Goal: Task Accomplishment & Management: Manage account settings

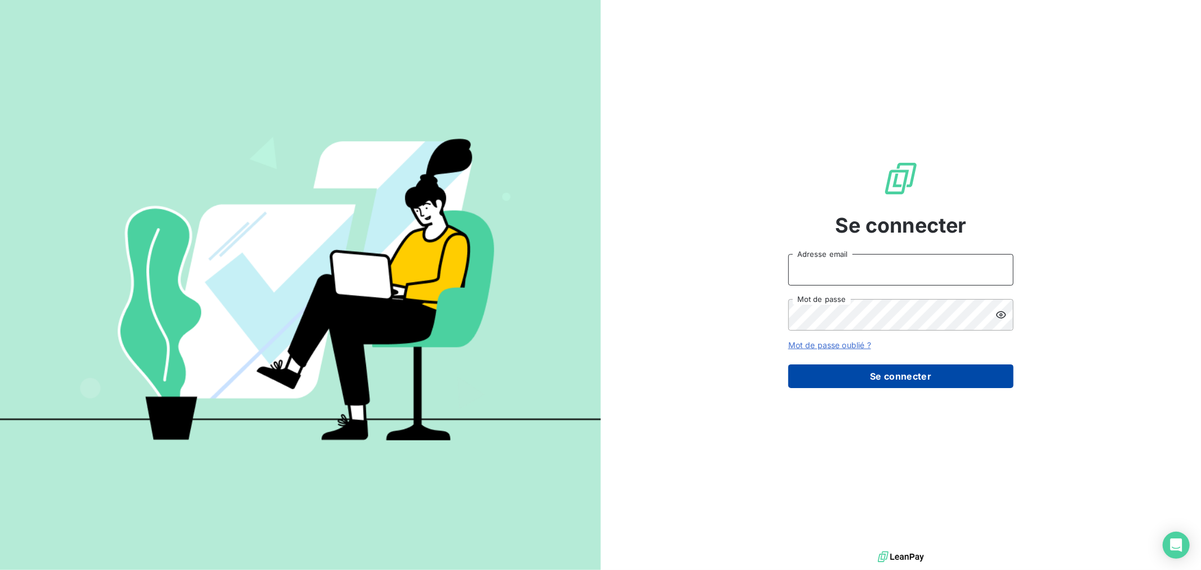
type input "[EMAIL_ADDRESS][DOMAIN_NAME]"
click at [851, 378] on button "Se connecter" at bounding box center [900, 376] width 225 height 24
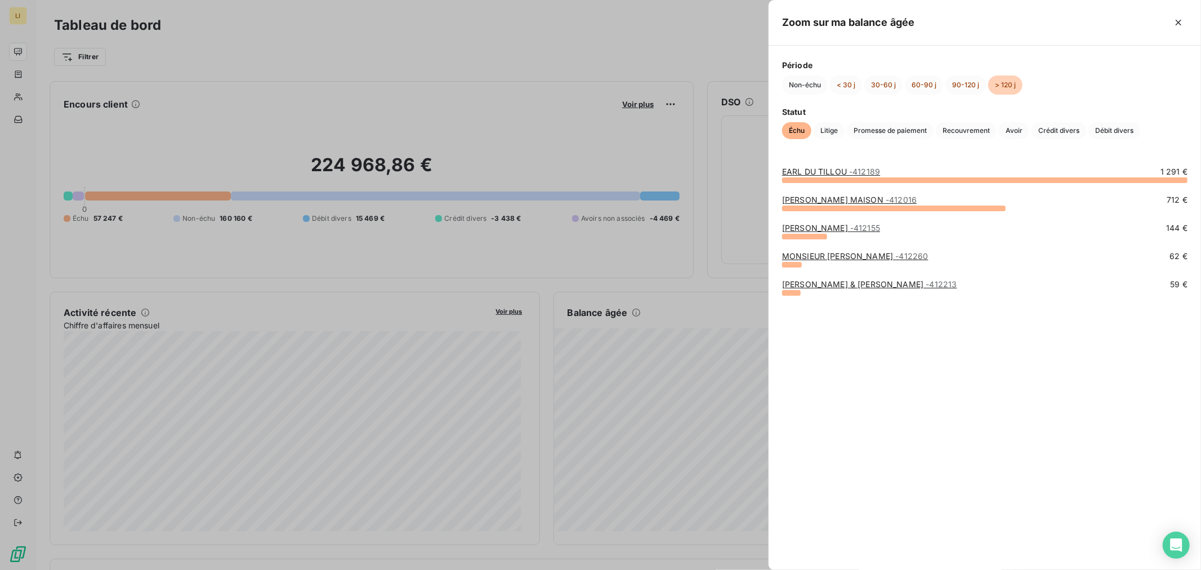
click at [25, 98] on div at bounding box center [600, 285] width 1201 height 570
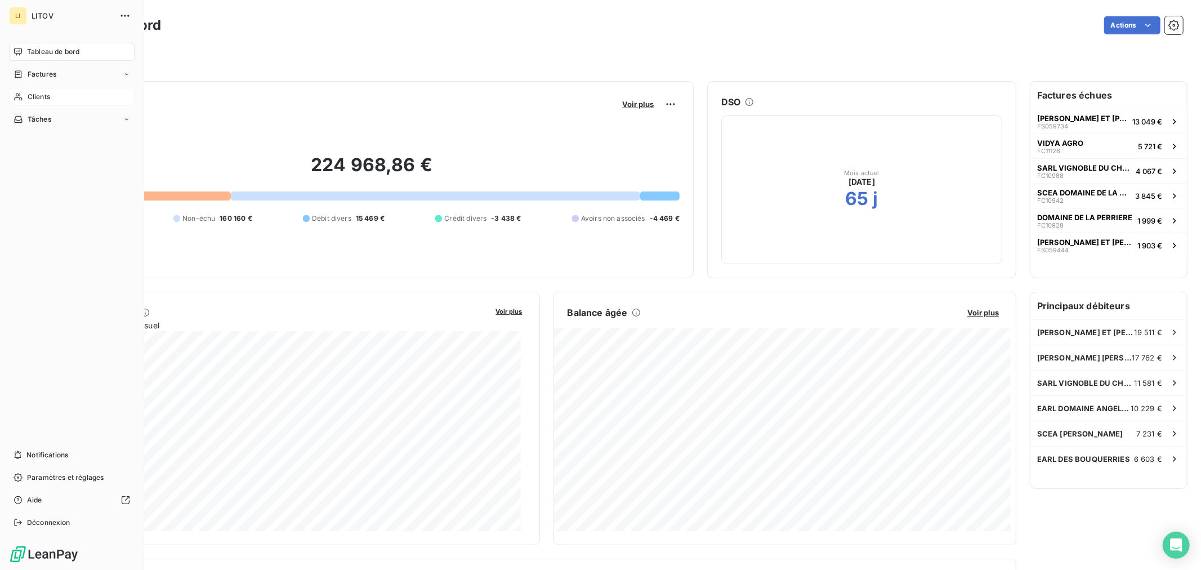
click at [40, 92] on span "Clients" at bounding box center [39, 97] width 23 height 10
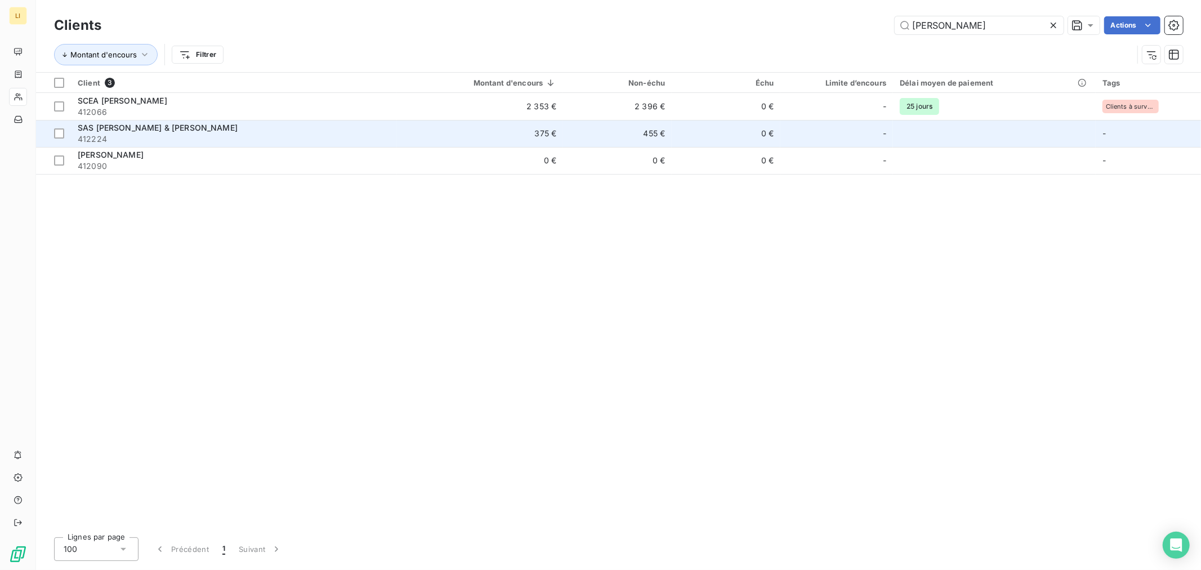
type input "lambert"
click at [205, 120] on td "SAS LAMBERT BEATRICE & PASCAL 412224" at bounding box center [234, 133] width 326 height 27
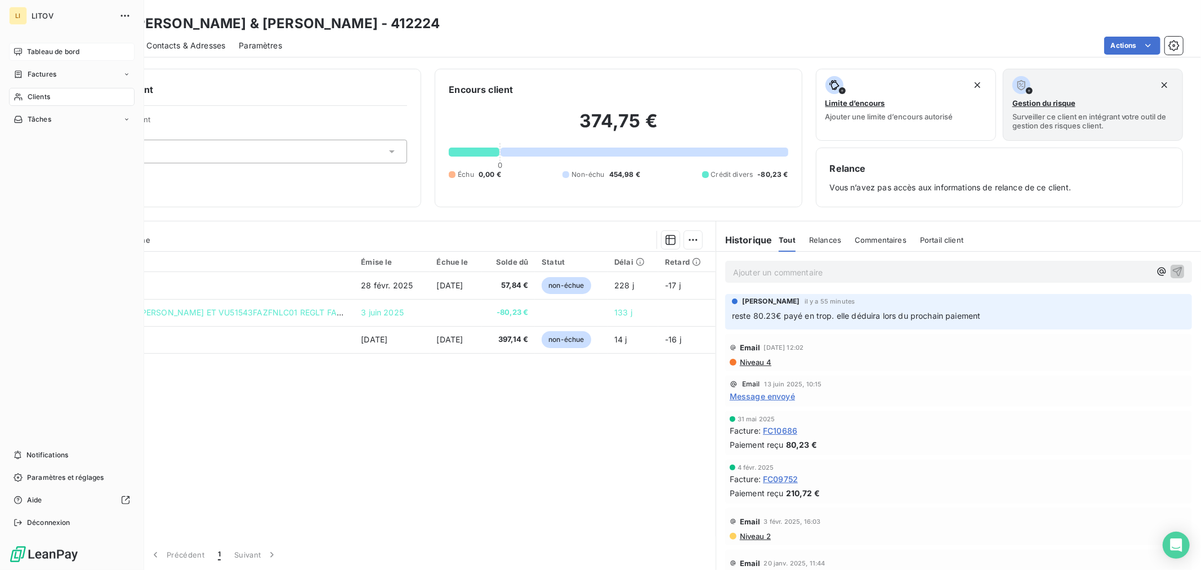
click at [61, 52] on span "Tableau de bord" at bounding box center [53, 52] width 52 height 10
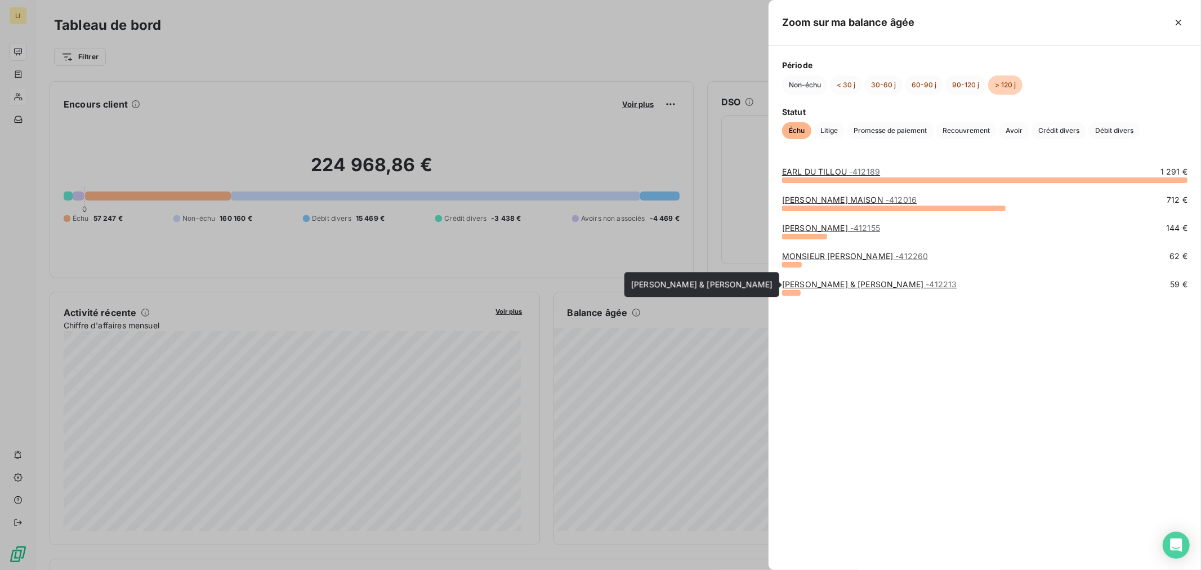
click at [853, 280] on link "EARL SUARD STEPHANE & FRANCIS - 412213" at bounding box center [869, 284] width 175 height 10
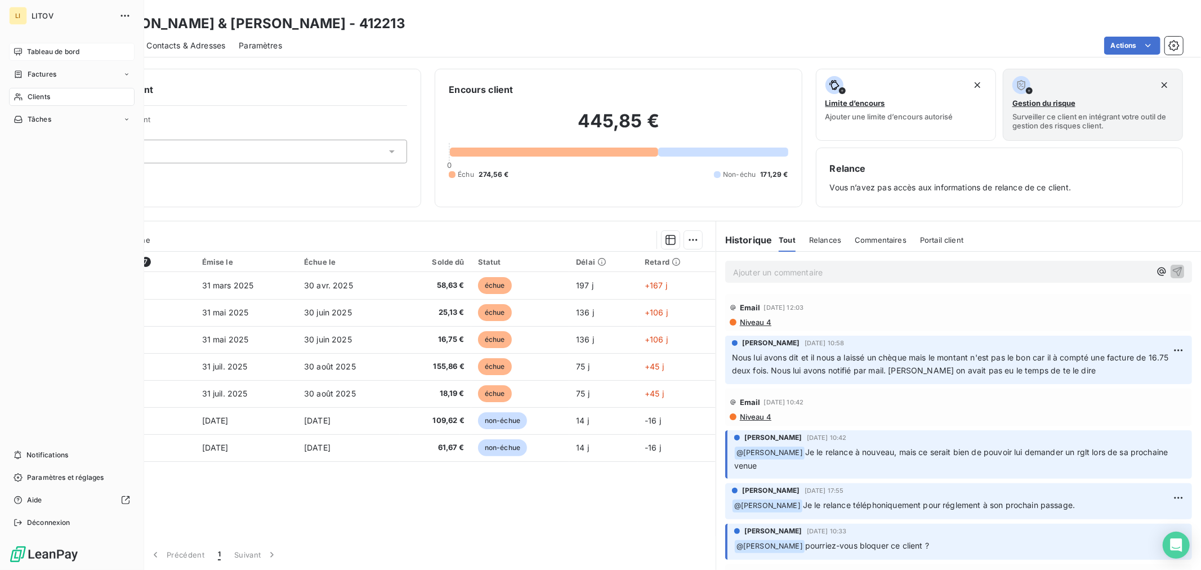
click at [38, 49] on span "Tableau de bord" at bounding box center [53, 52] width 52 height 10
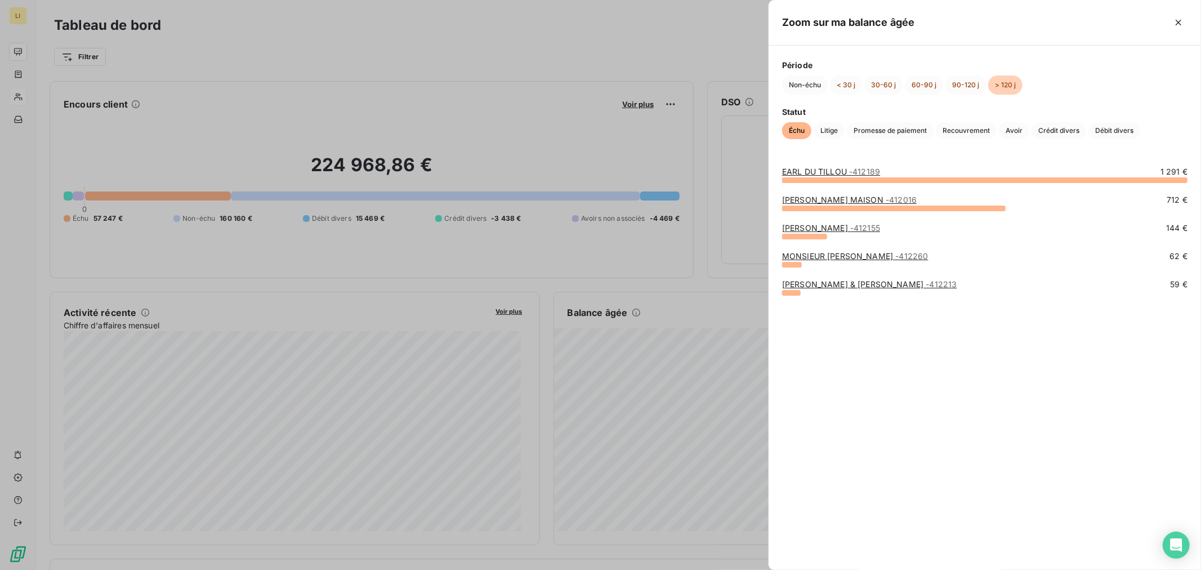
click at [837, 255] on link "MONSIEUR TREVISE ALEX - 412260" at bounding box center [855, 256] width 146 height 10
click at [798, 226] on link "EARL RAFFAULT JULIEN - 412155" at bounding box center [831, 228] width 98 height 10
click at [850, 199] on link "SA COULY DUTHEIL MAISON - 412016" at bounding box center [849, 200] width 135 height 10
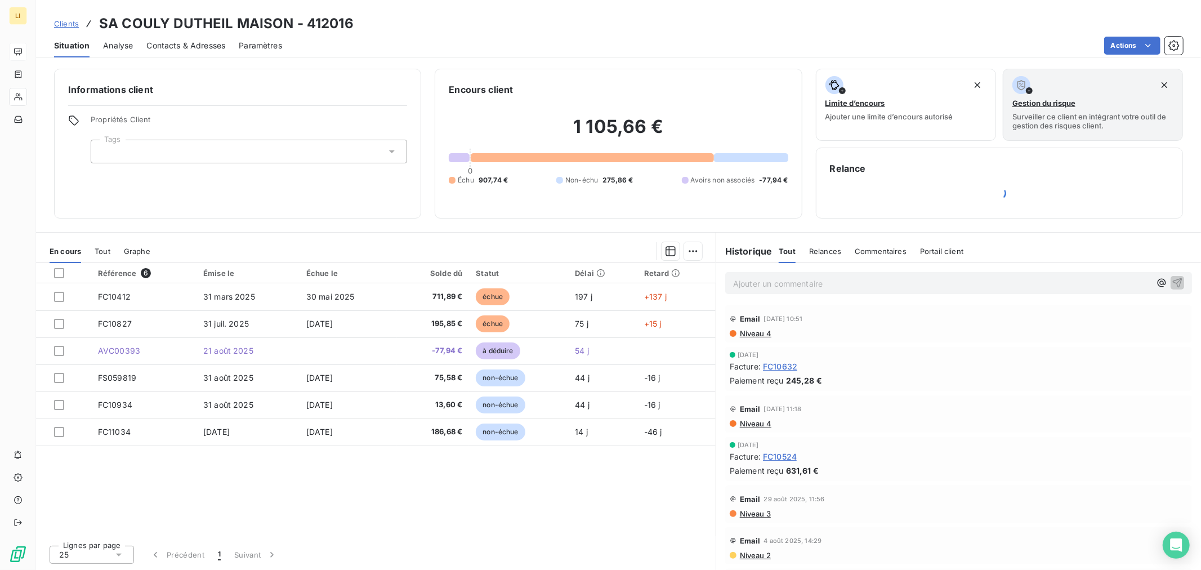
click at [107, 252] on span "Tout" at bounding box center [103, 251] width 16 height 9
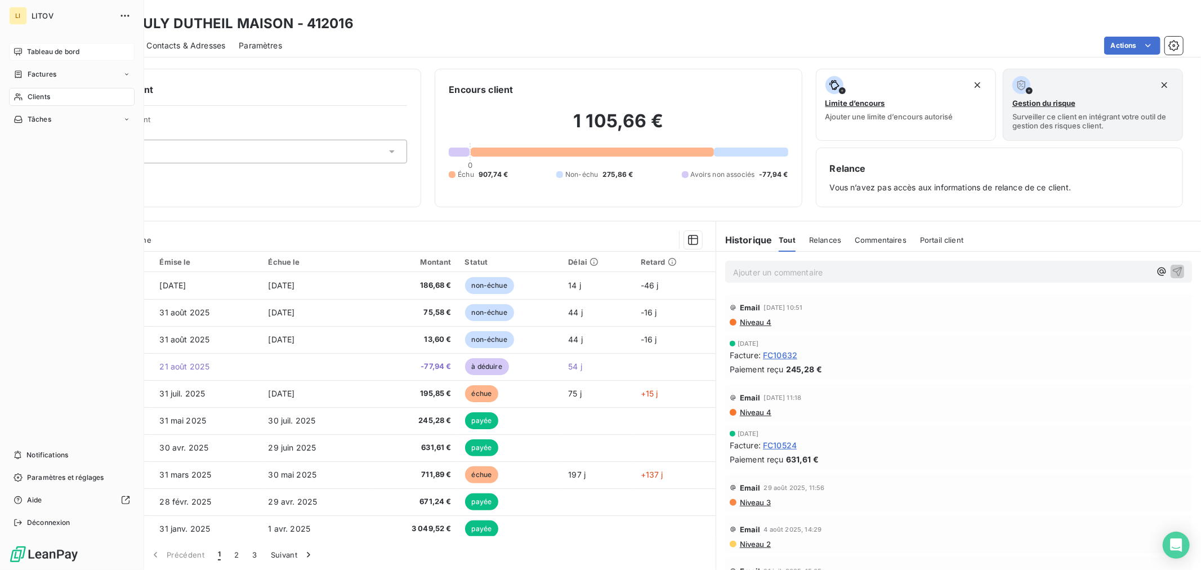
click at [35, 50] on span "Tableau de bord" at bounding box center [53, 52] width 52 height 10
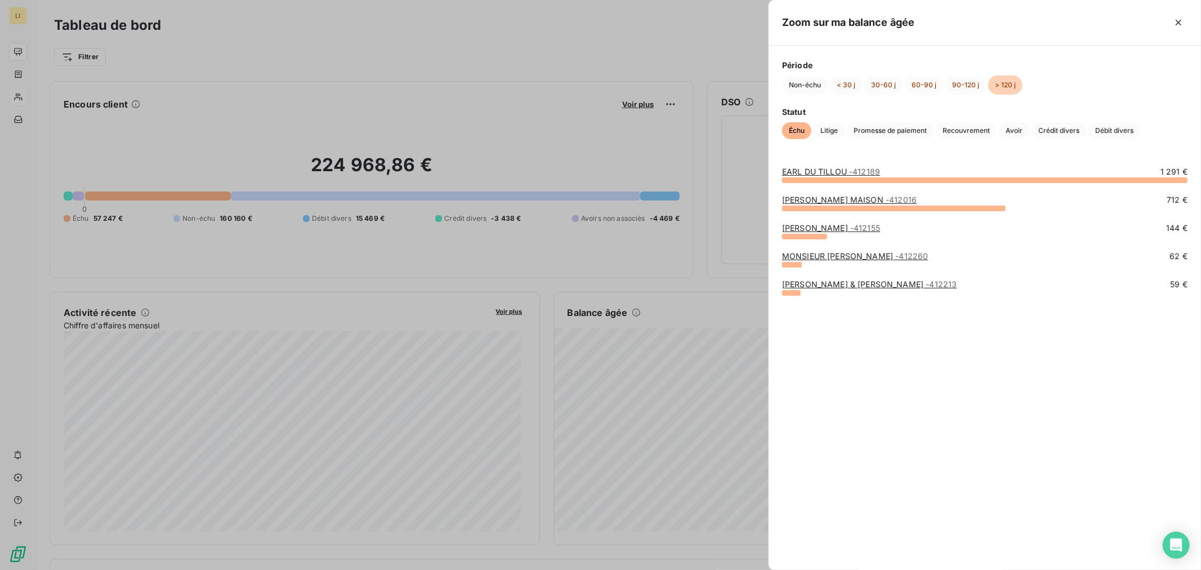
click at [812, 175] on link "EARL DU TILLOU - 412189" at bounding box center [831, 172] width 98 height 10
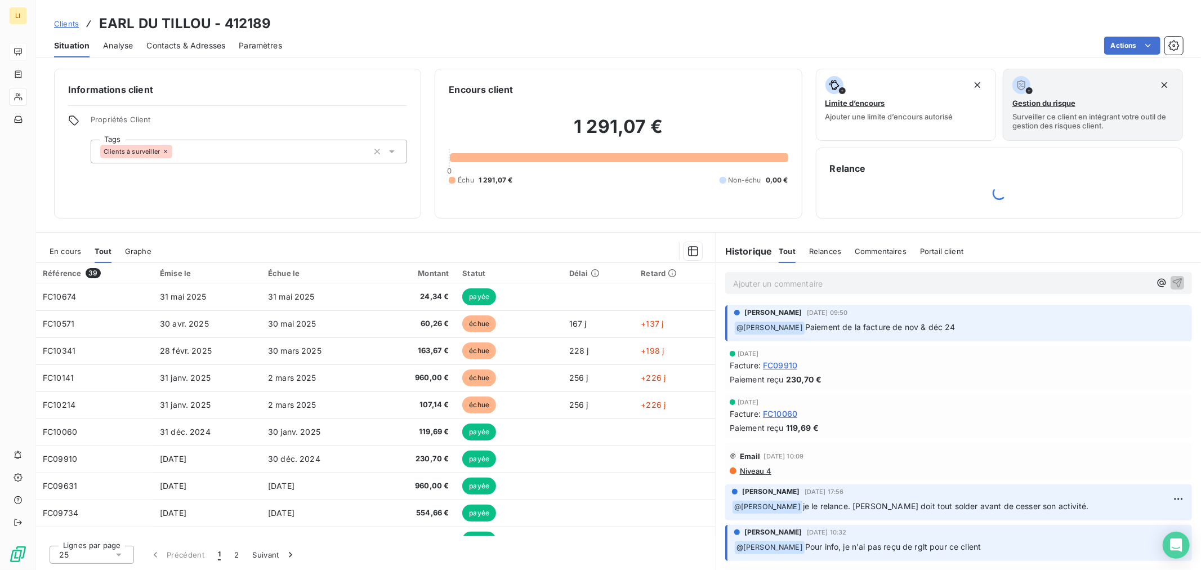
click at [78, 251] on span "En cours" at bounding box center [66, 251] width 32 height 9
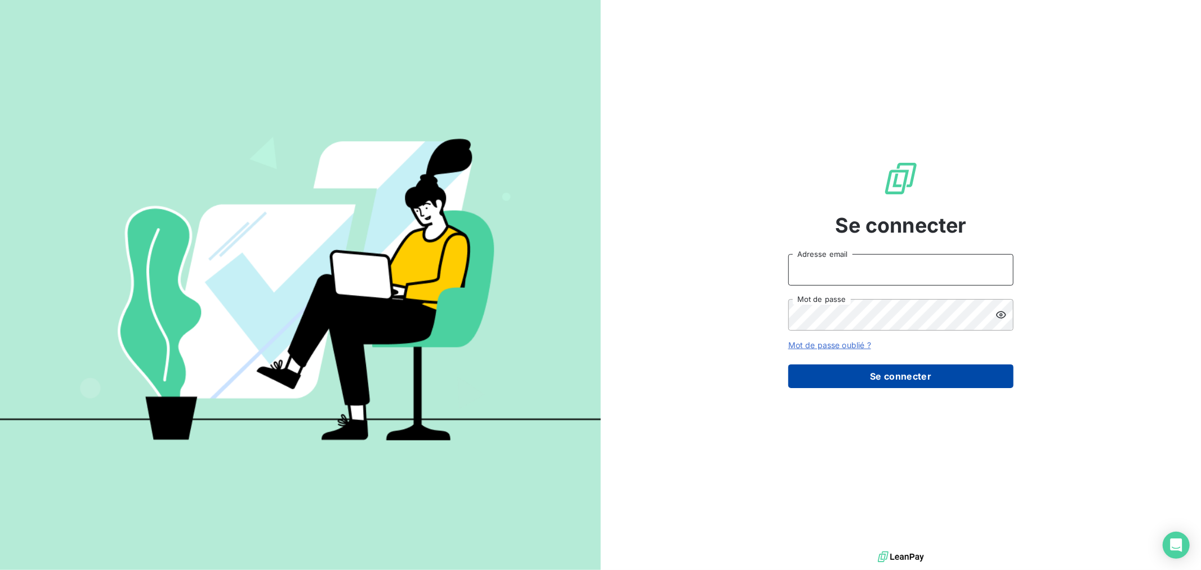
type input "[EMAIL_ADDRESS][DOMAIN_NAME]"
click at [977, 385] on button "Se connecter" at bounding box center [900, 376] width 225 height 24
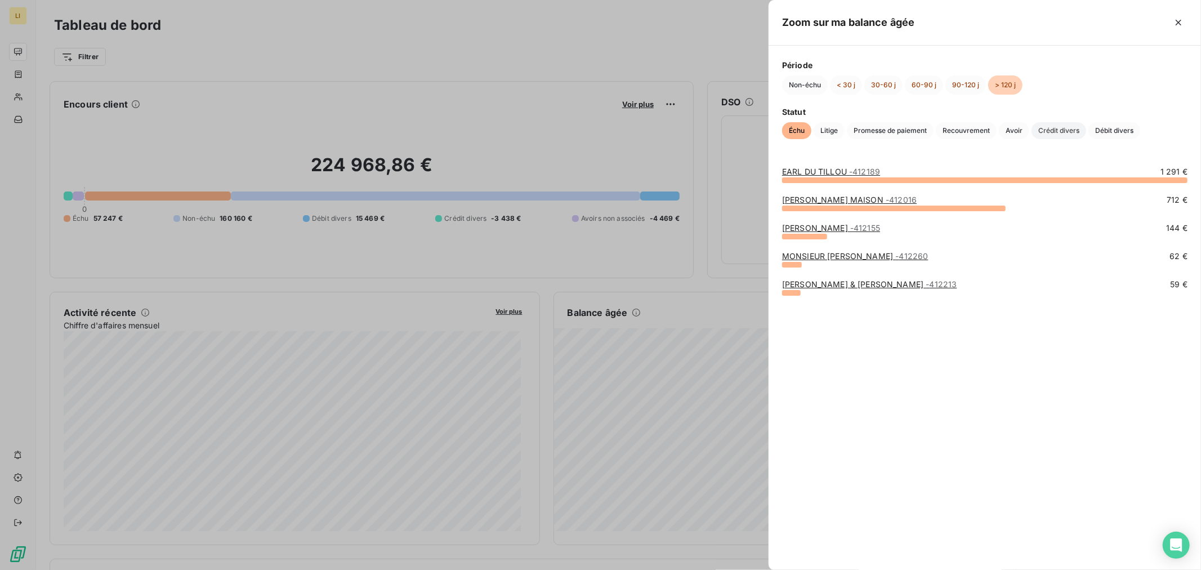
click at [1074, 132] on span "Crédit divers" at bounding box center [1058, 130] width 55 height 17
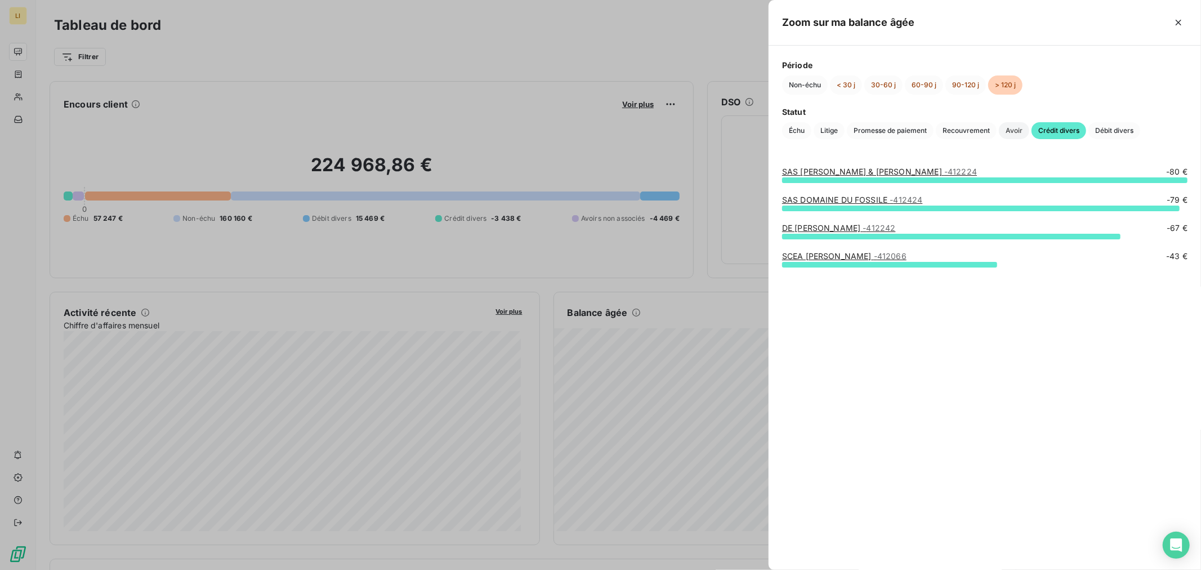
click at [1010, 128] on span "Avoir" at bounding box center [1014, 130] width 30 height 17
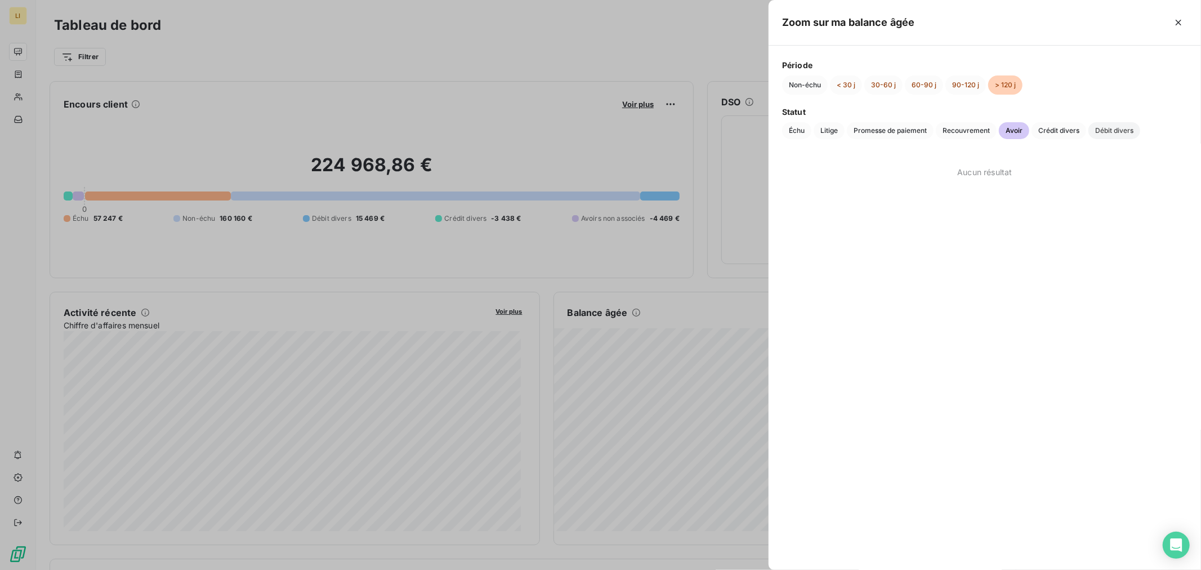
click at [1117, 127] on span "Débit divers" at bounding box center [1114, 130] width 52 height 17
click at [1074, 131] on span "Crédit divers" at bounding box center [1058, 130] width 55 height 17
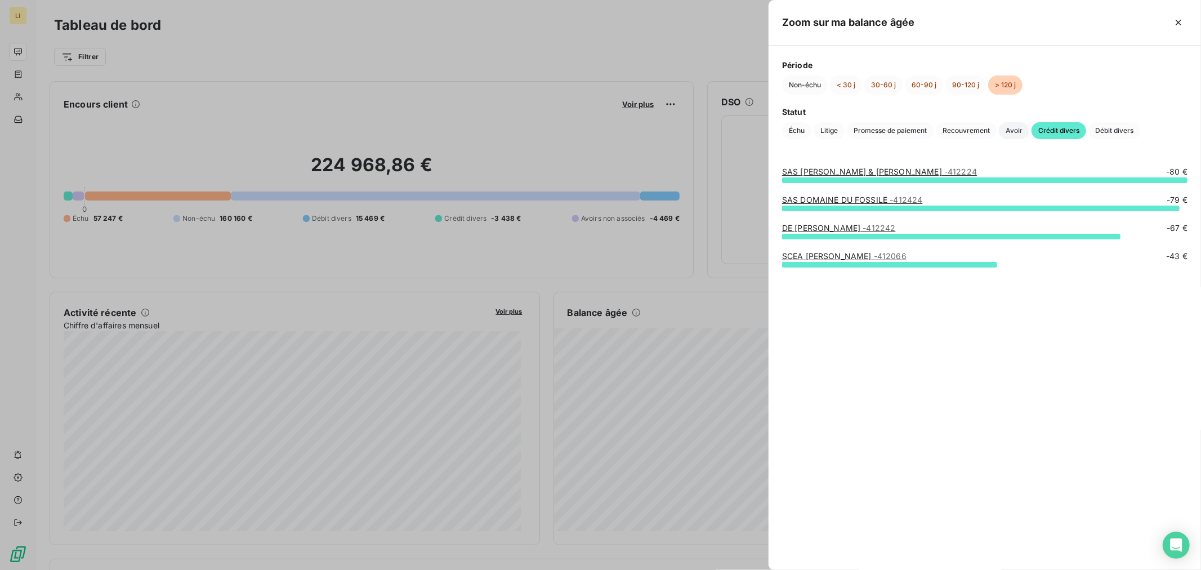
click at [1006, 126] on span "Avoir" at bounding box center [1014, 130] width 30 height 17
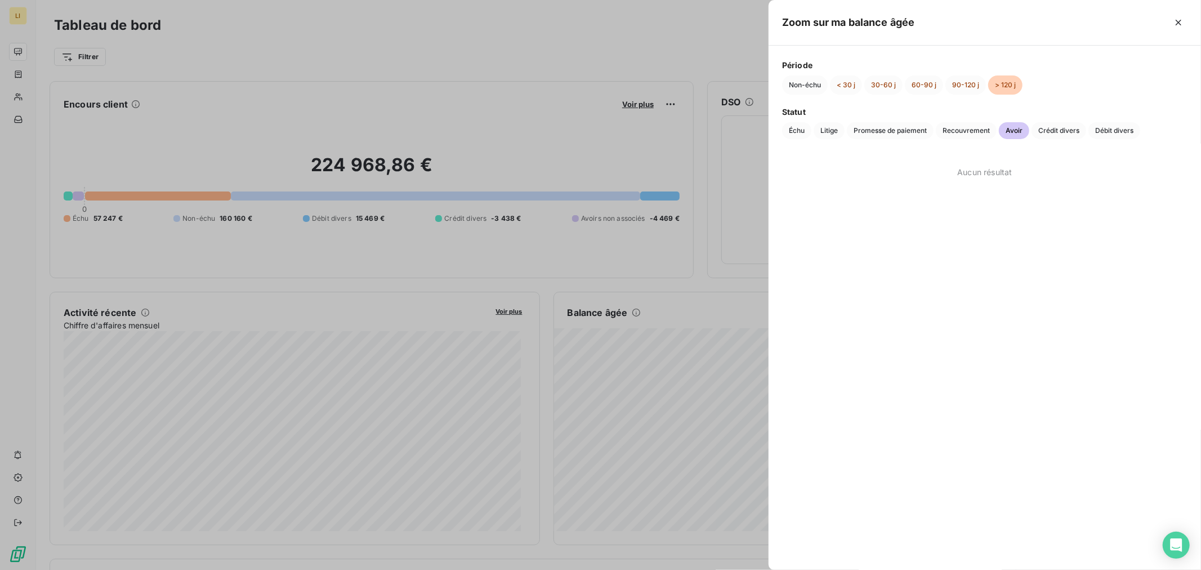
click at [578, 290] on div at bounding box center [600, 285] width 1201 height 570
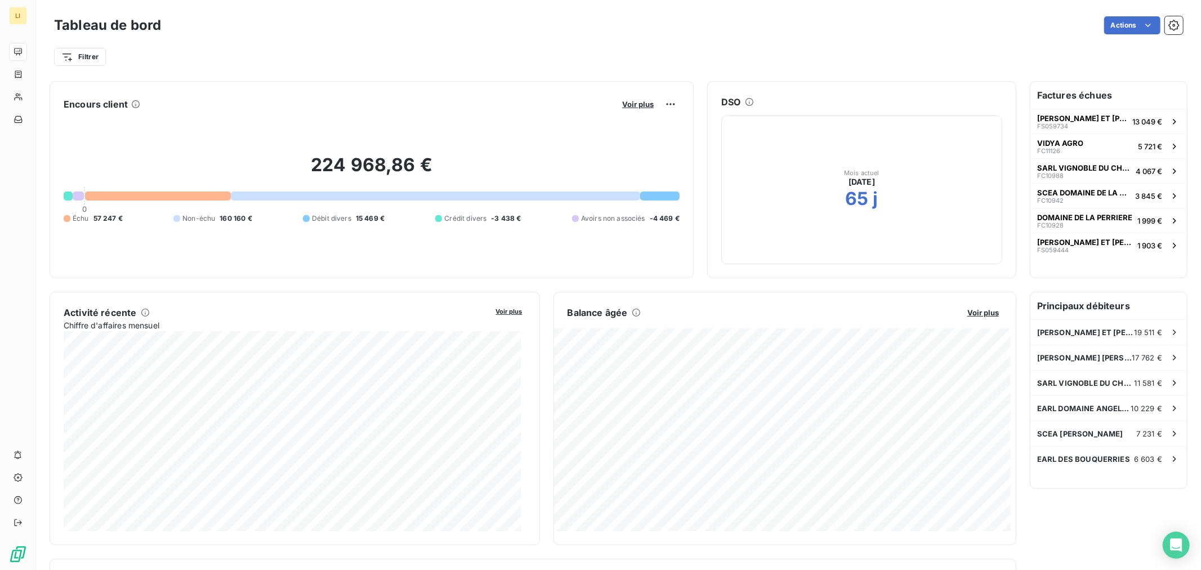
click at [626, 110] on div "Voir plus" at bounding box center [649, 104] width 61 height 18
click at [632, 104] on span "Voir plus" at bounding box center [638, 104] width 32 height 9
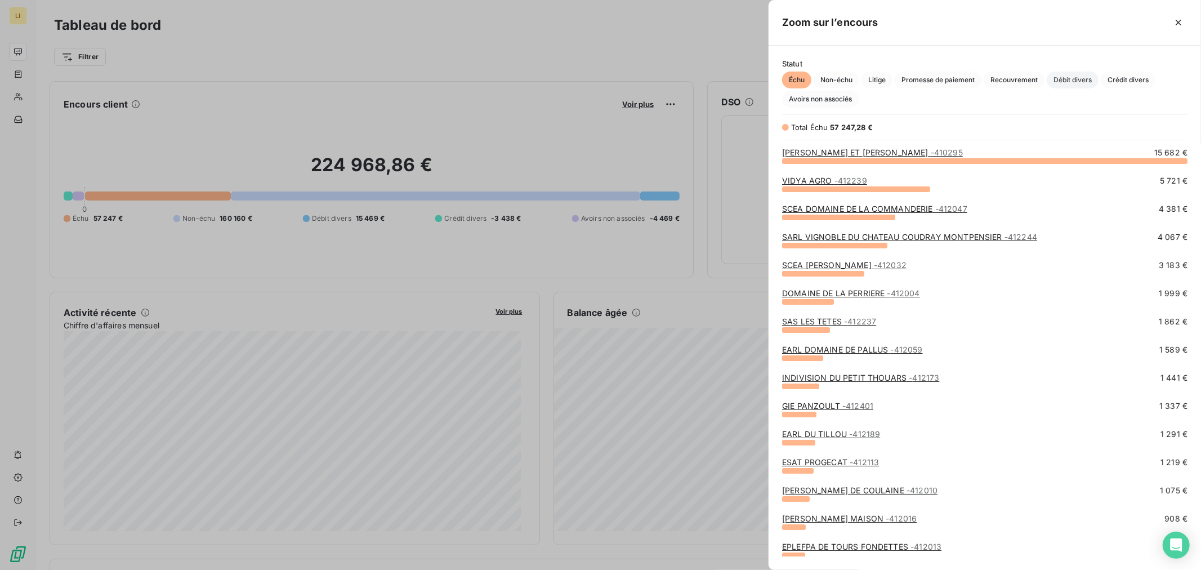
scroll to position [400, 423]
click at [832, 92] on span "Avoirs non associés" at bounding box center [820, 99] width 77 height 17
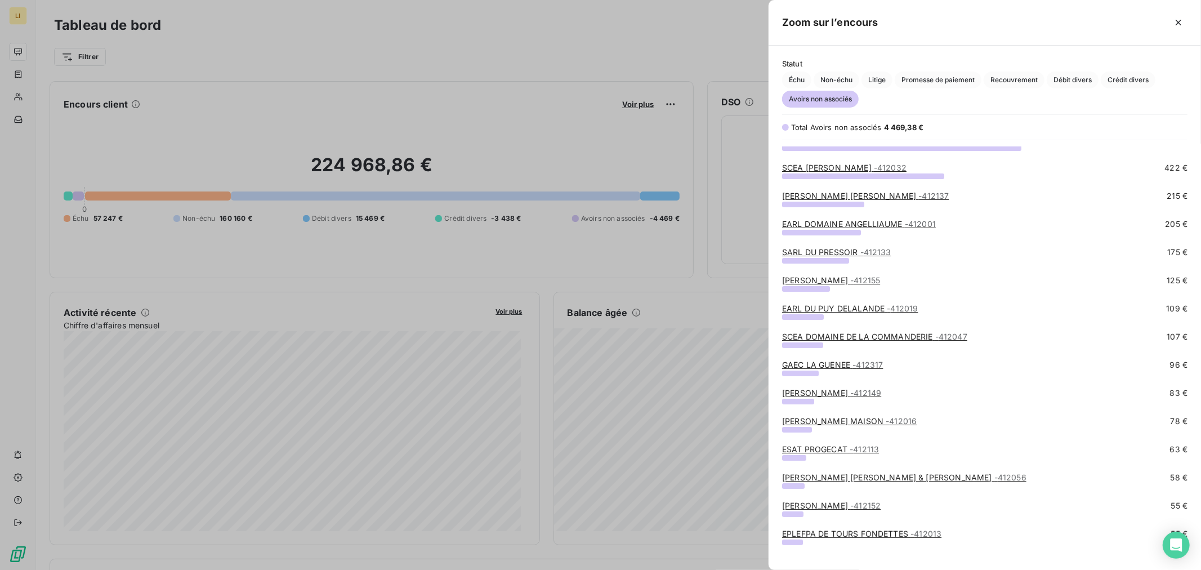
scroll to position [0, 0]
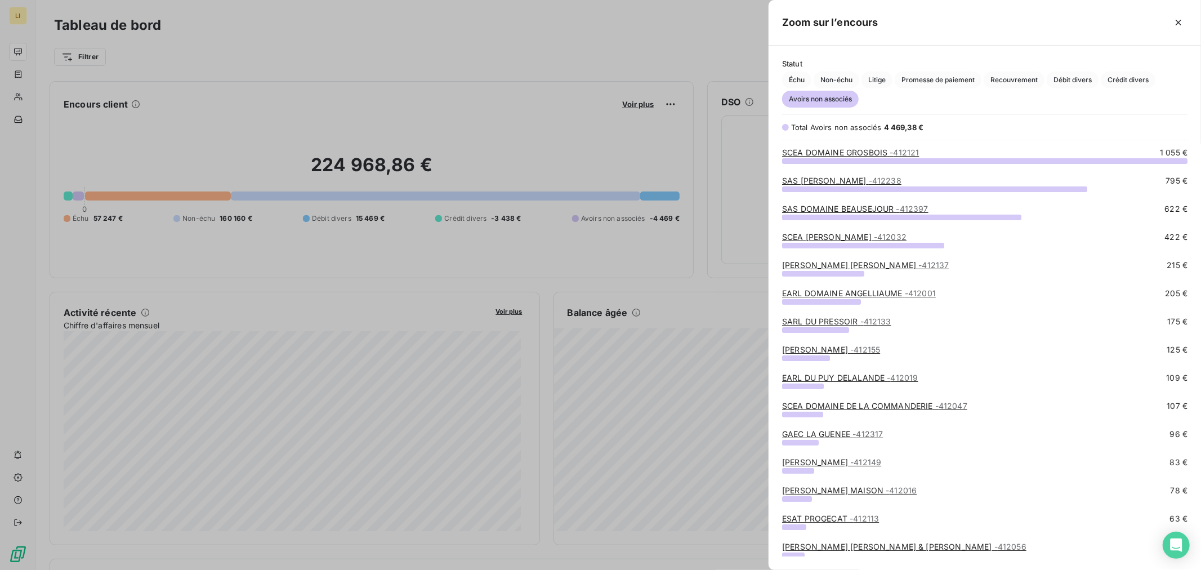
click at [627, 284] on div at bounding box center [600, 285] width 1201 height 570
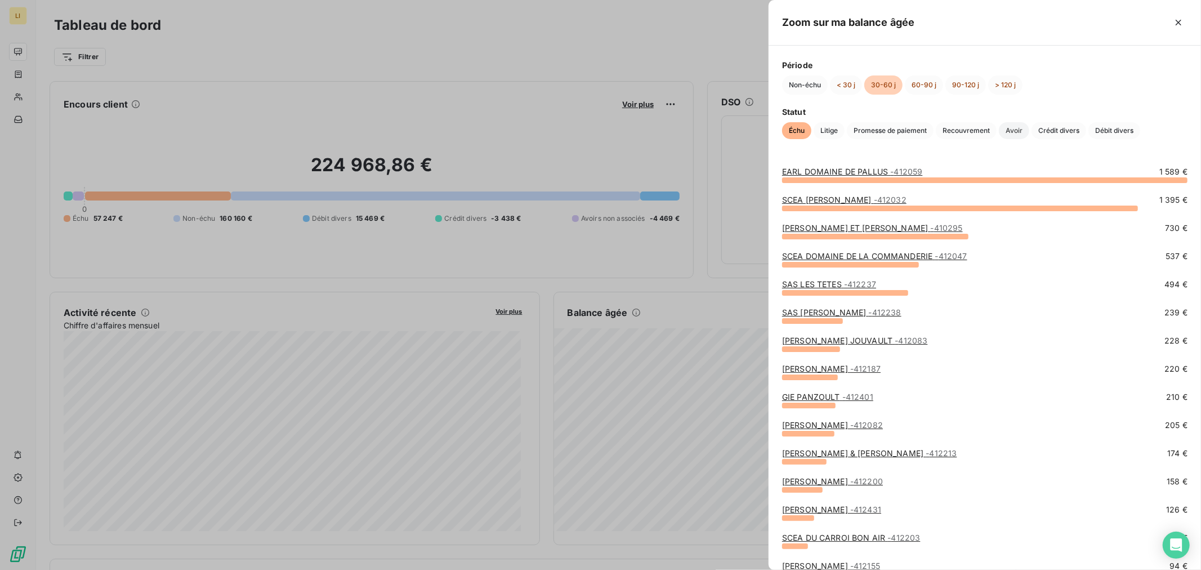
click at [1009, 127] on span "Avoir" at bounding box center [1014, 130] width 30 height 17
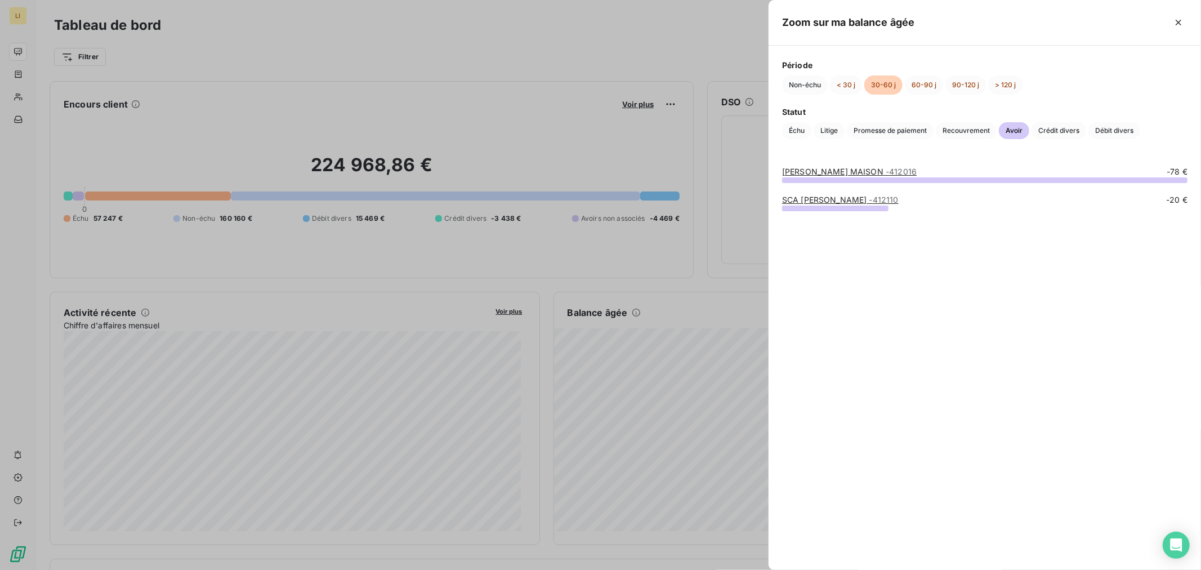
click at [660, 297] on div at bounding box center [600, 285] width 1201 height 570
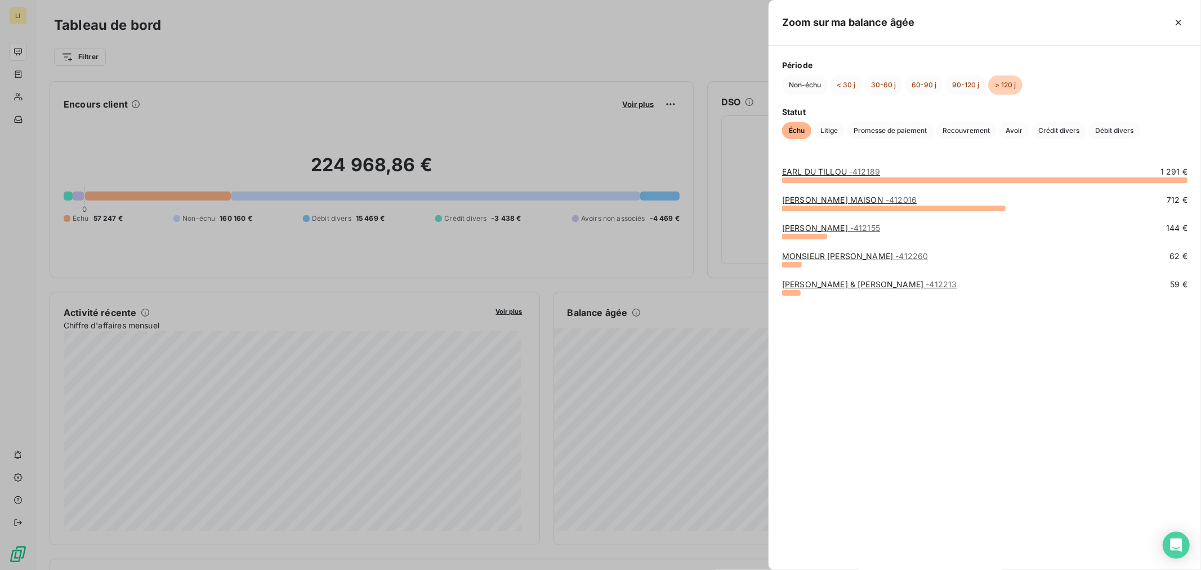
click at [728, 266] on div at bounding box center [600, 285] width 1201 height 570
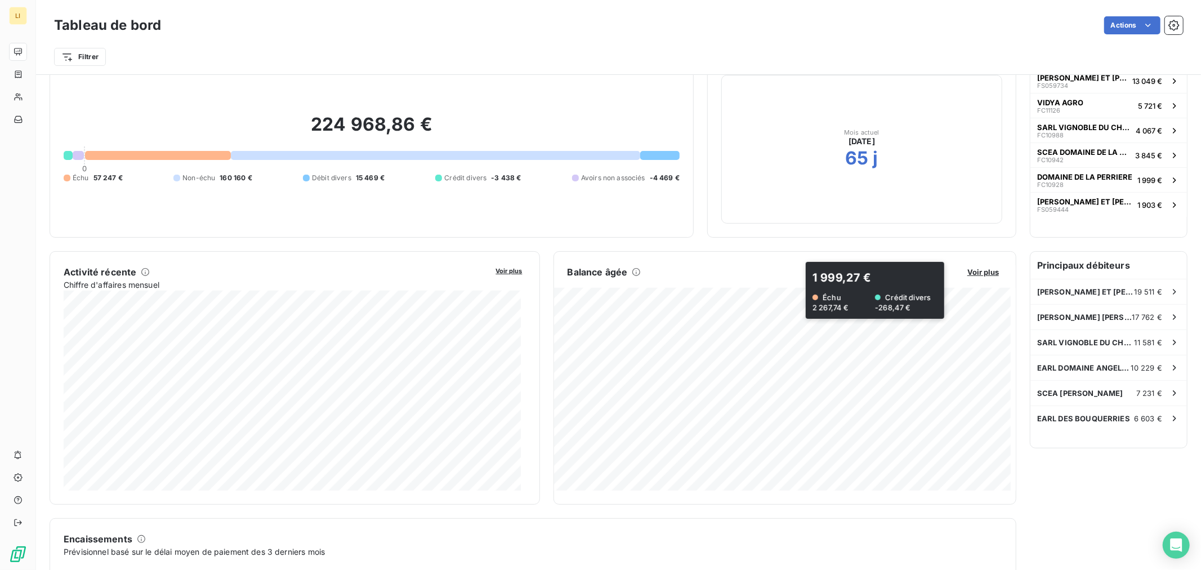
scroll to position [63, 0]
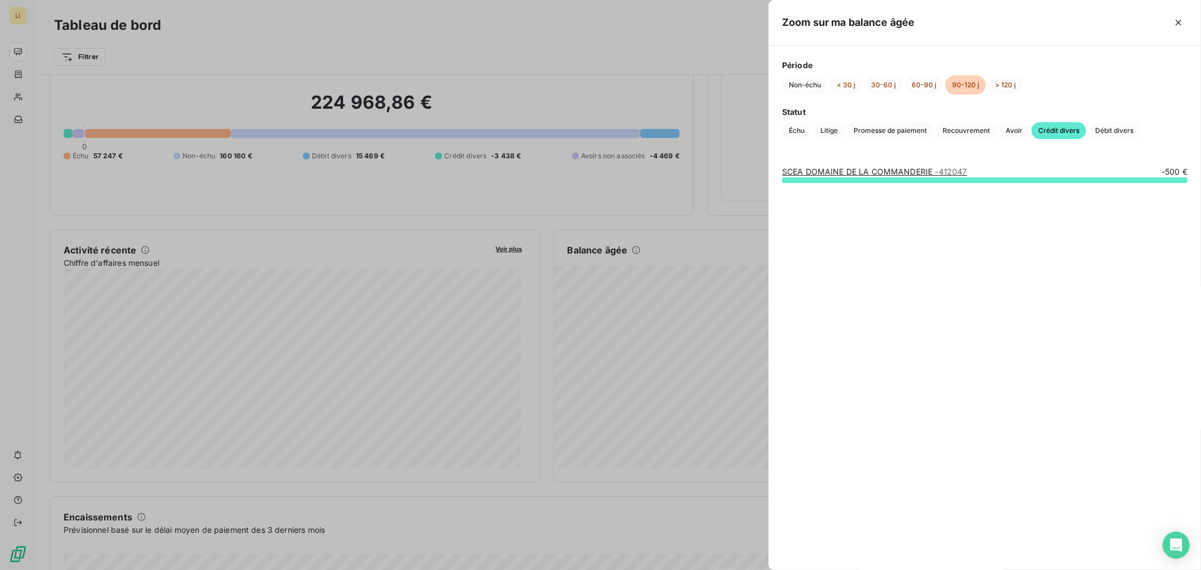
click at [804, 172] on link "SCEA DOMAINE DE LA COMMANDERIE - 412047" at bounding box center [874, 172] width 185 height 10
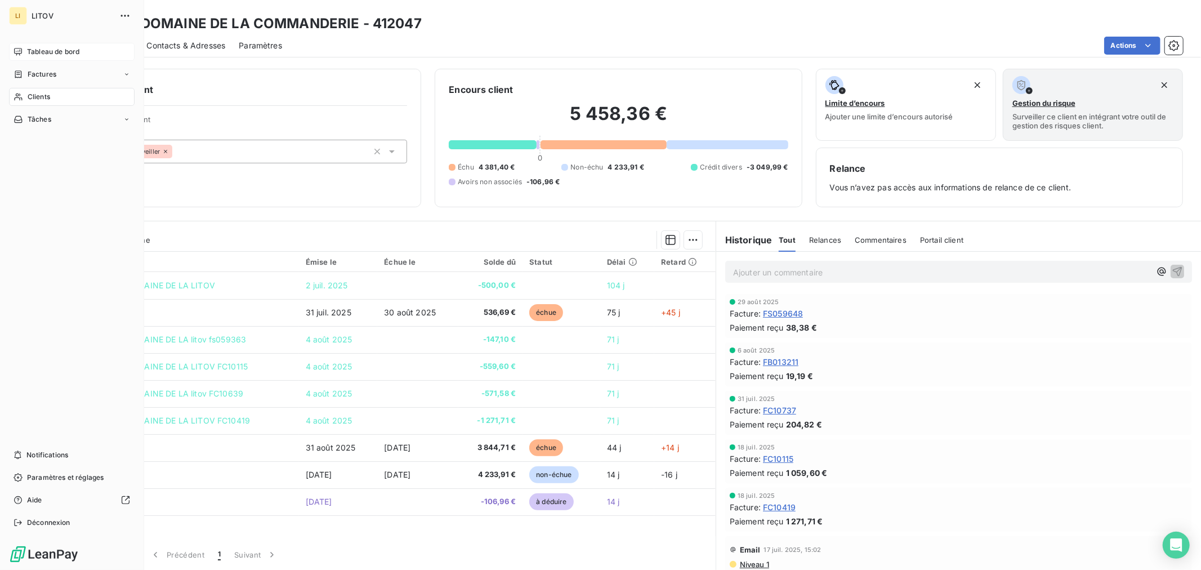
click at [46, 51] on span "Tableau de bord" at bounding box center [53, 52] width 52 height 10
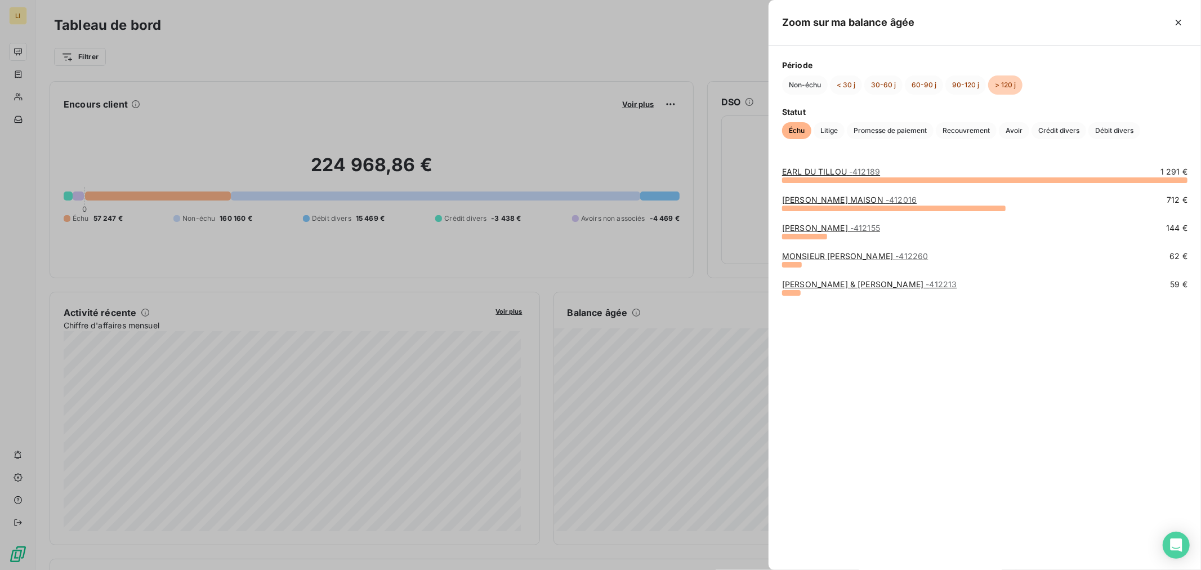
click at [709, 342] on div at bounding box center [600, 285] width 1201 height 570
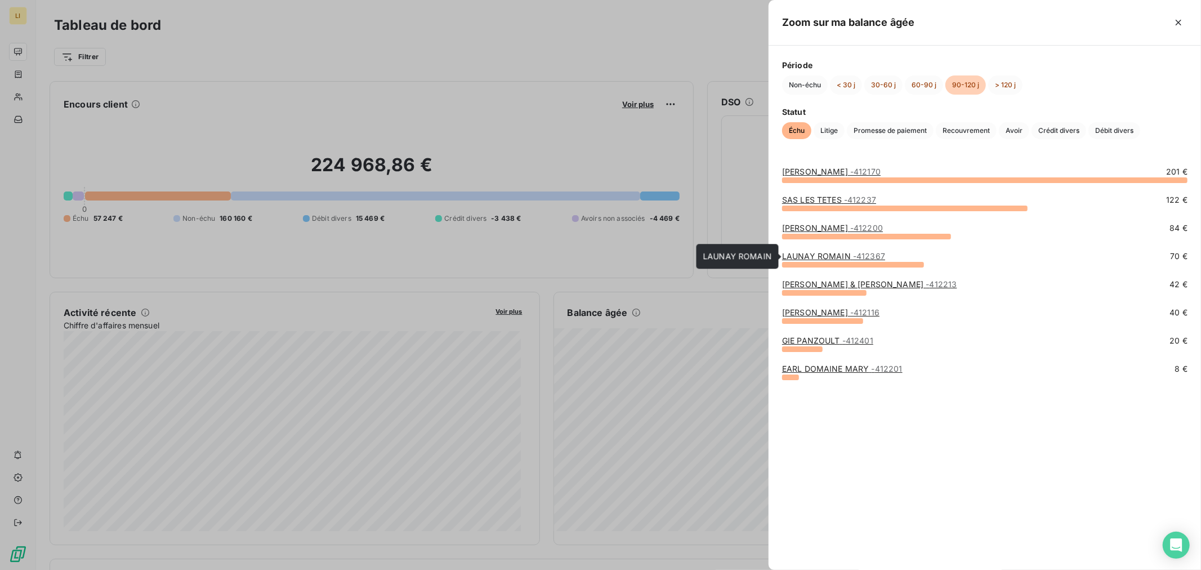
click at [836, 255] on link "LAUNAY ROMAIN - 412367" at bounding box center [833, 256] width 103 height 10
click at [803, 227] on link "[PERSON_NAME] - 412200" at bounding box center [832, 228] width 101 height 10
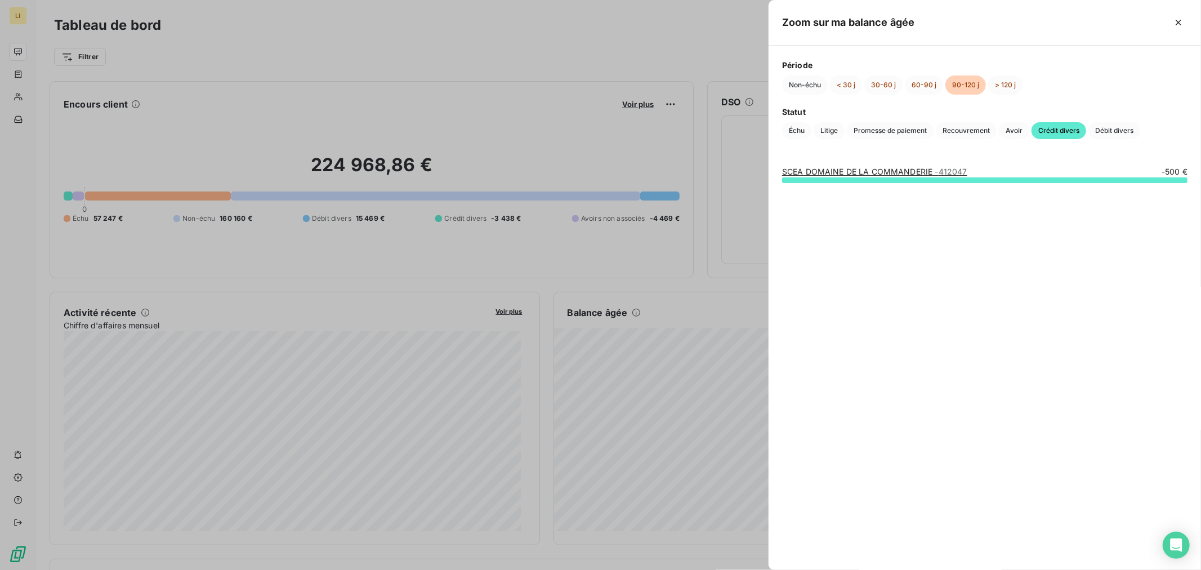
click at [685, 318] on div at bounding box center [600, 285] width 1201 height 570
